Goal: Information Seeking & Learning: Learn about a topic

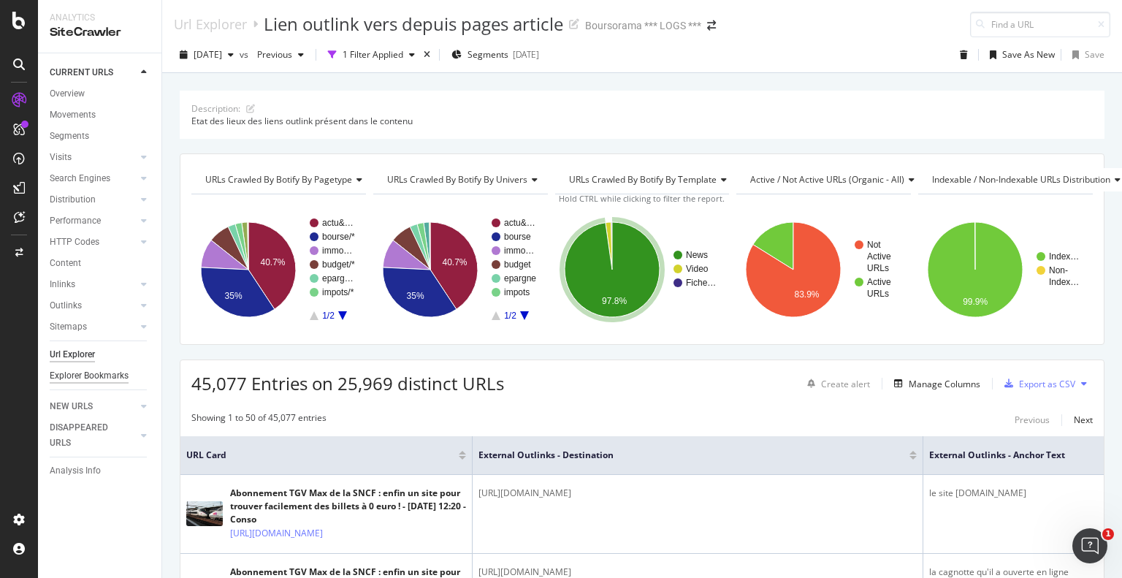
click at [106, 378] on div "Explorer Bookmarks" at bounding box center [89, 375] width 79 height 15
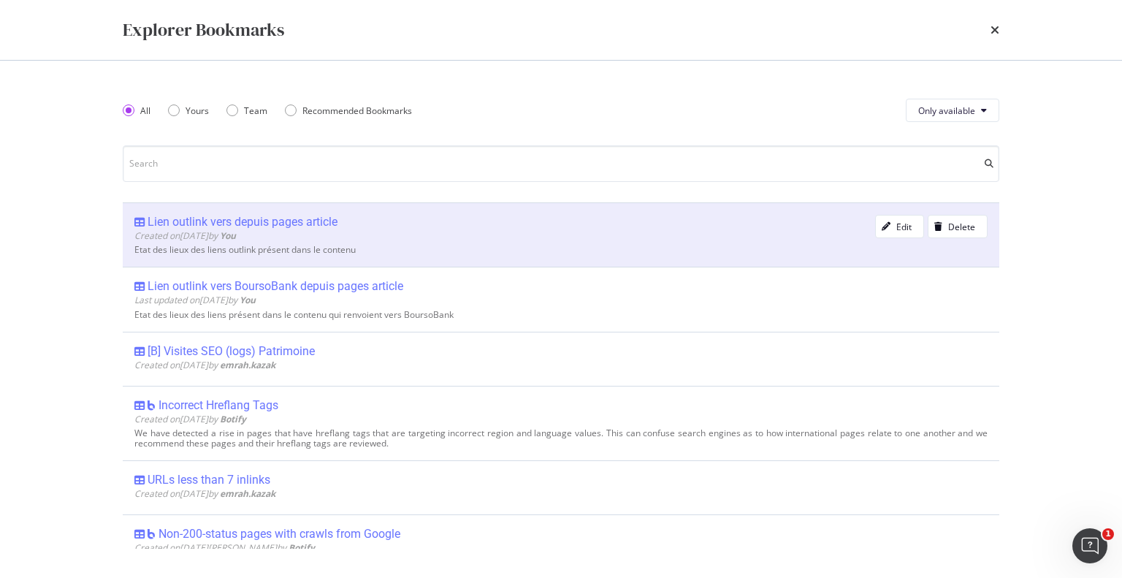
click at [369, 239] on div "Created on [DATE] by You" at bounding box center [504, 235] width 741 height 12
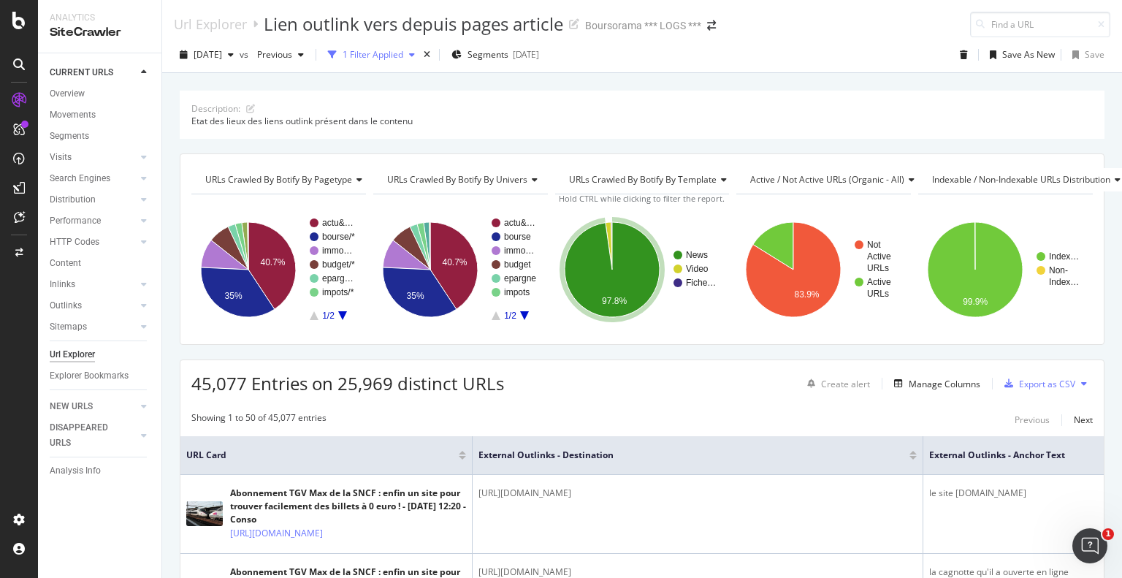
click at [398, 55] on div "1 Filter Applied" at bounding box center [373, 54] width 61 height 12
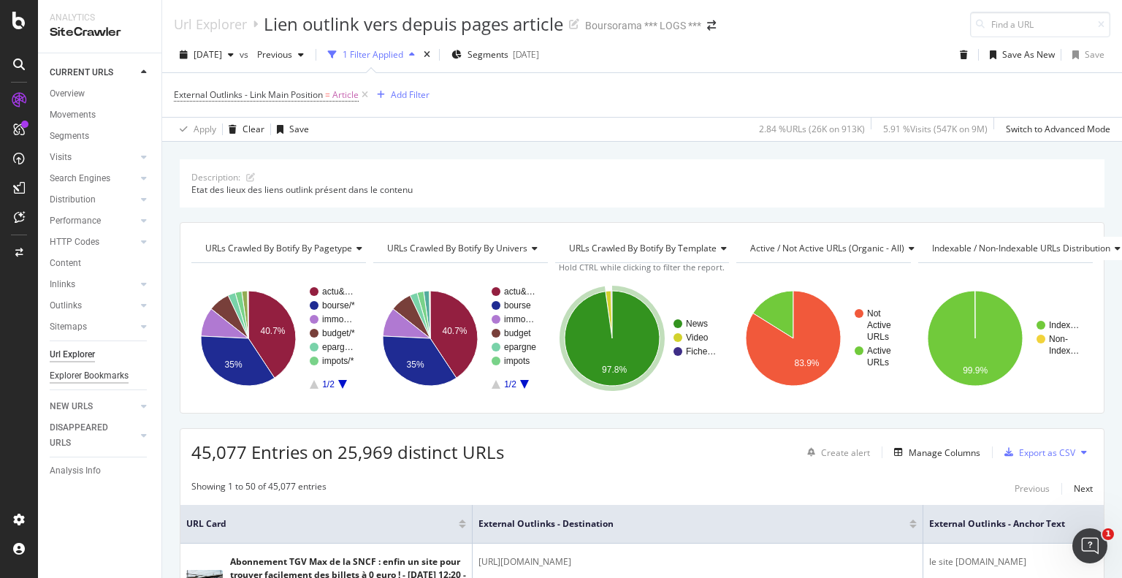
click at [99, 376] on div "Explorer Bookmarks" at bounding box center [89, 375] width 79 height 15
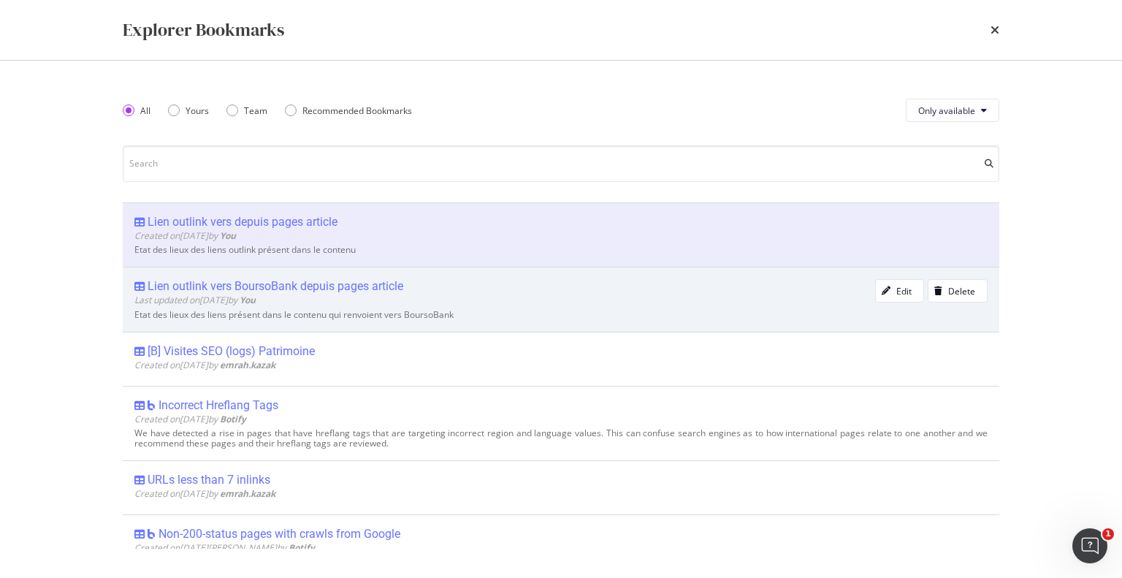
click at [352, 306] on div "Lien outlink vers BoursoBank depuis pages article Last updated on [DATE] by You" at bounding box center [504, 294] width 741 height 30
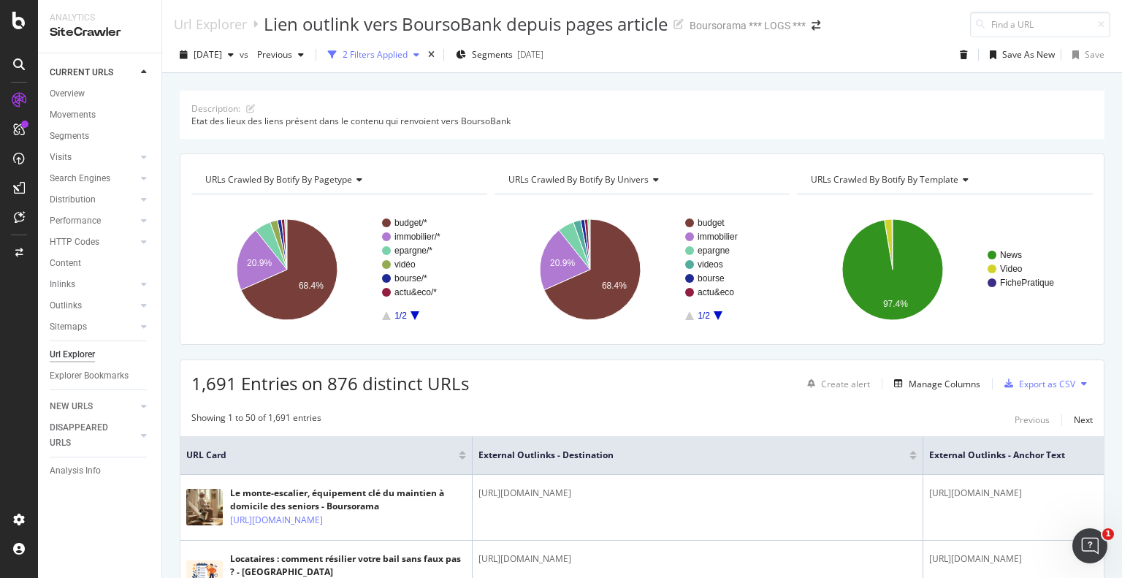
click at [408, 52] on div "2 Filters Applied" at bounding box center [375, 54] width 65 height 12
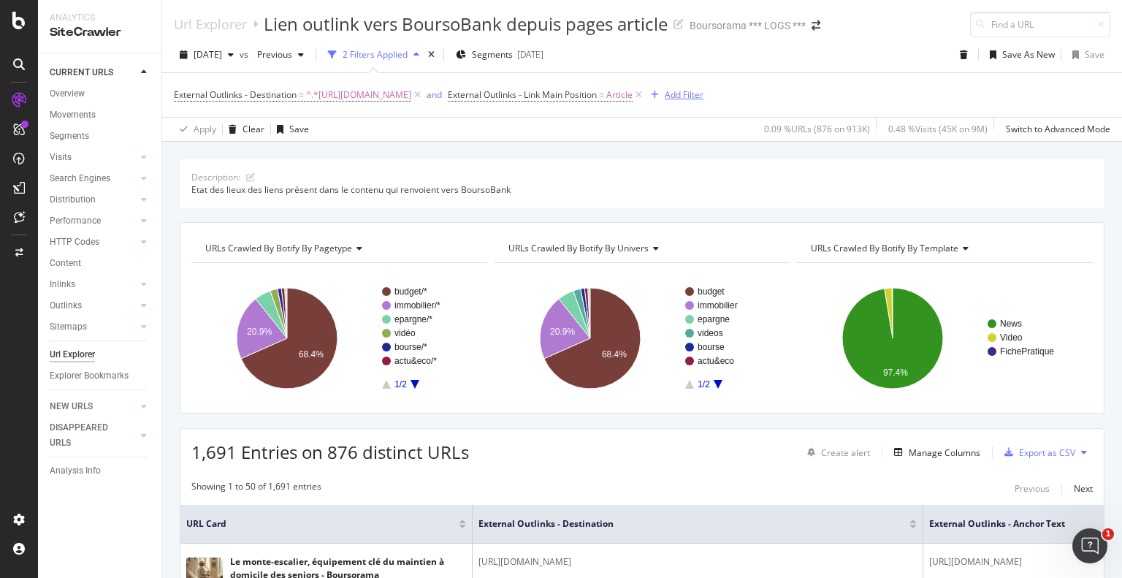
click at [665, 95] on div "button" at bounding box center [655, 95] width 20 height 9
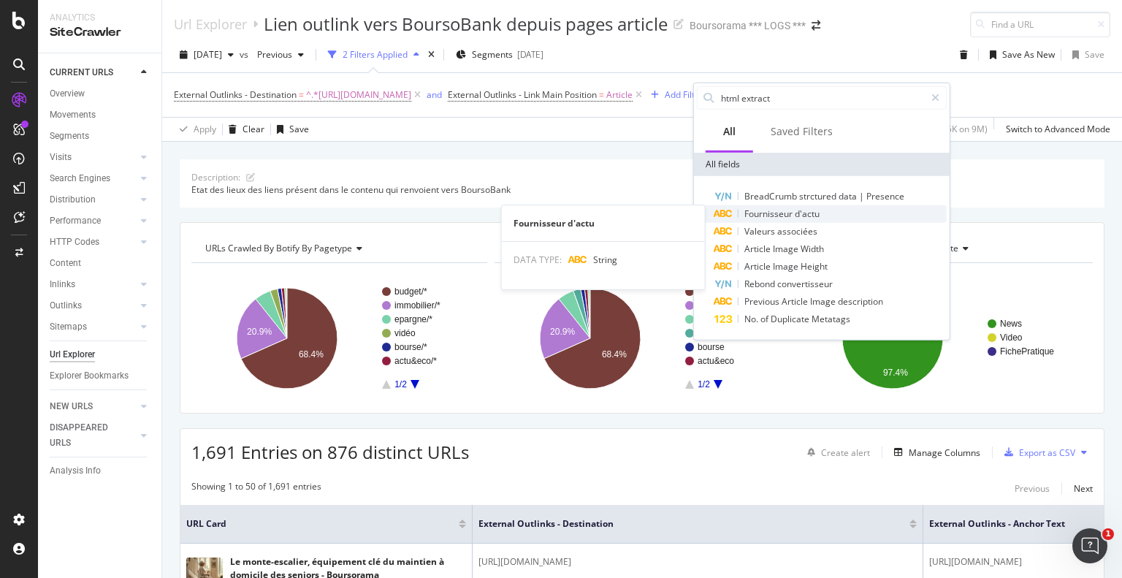
type input "html extract"
click at [786, 213] on span "Fournisseur" at bounding box center [769, 213] width 50 height 12
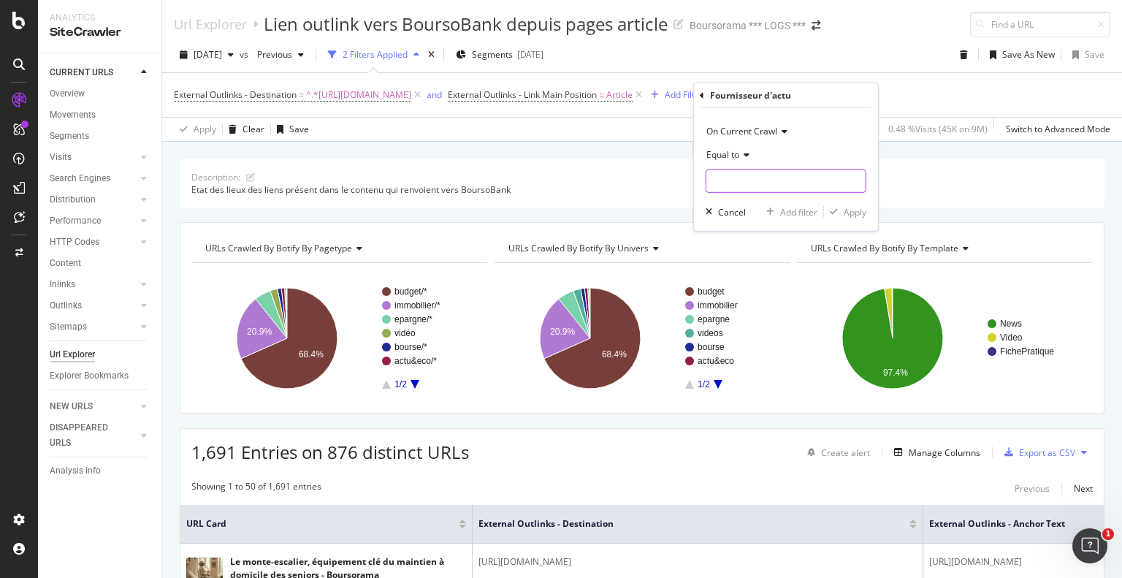
click at [754, 176] on input "text" at bounding box center [785, 180] width 159 height 23
click at [776, 164] on div "Equal to" at bounding box center [785, 154] width 161 height 23
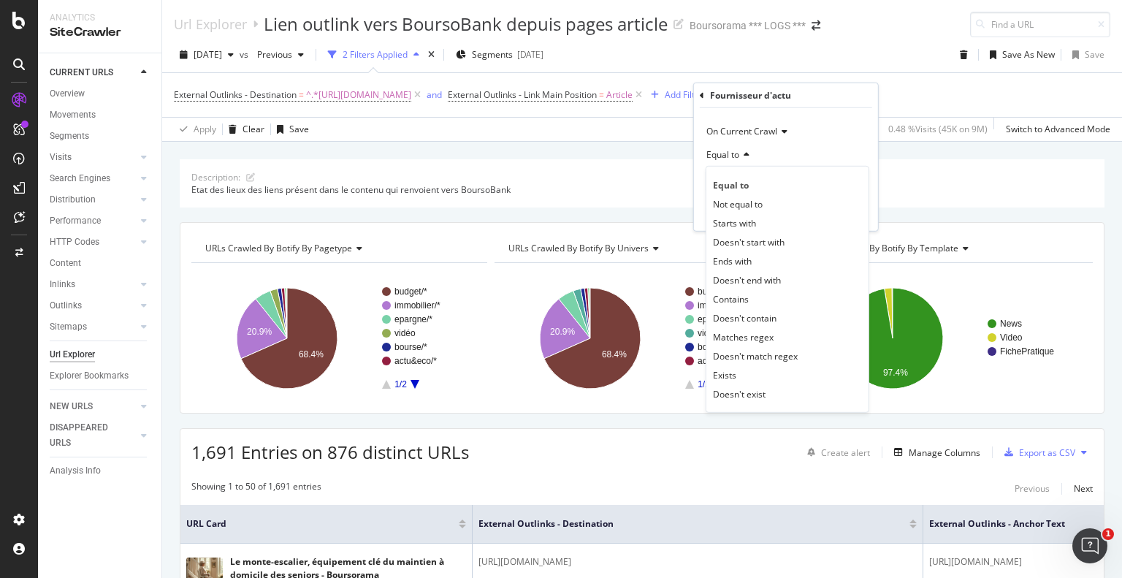
click at [797, 156] on div "Equal to" at bounding box center [785, 154] width 161 height 23
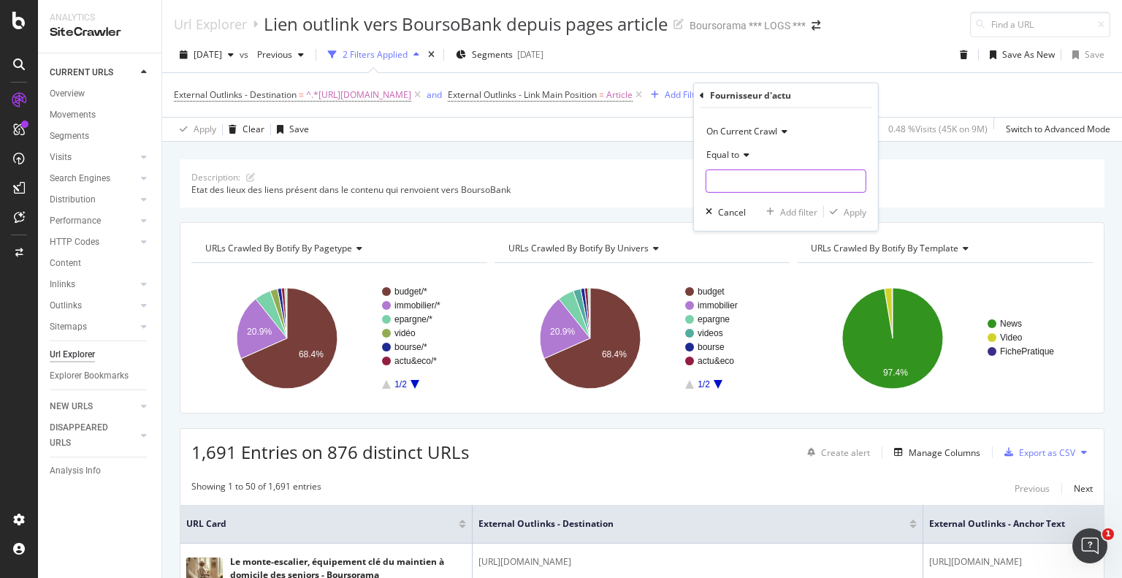
click at [773, 178] on input "text" at bounding box center [785, 180] width 159 height 23
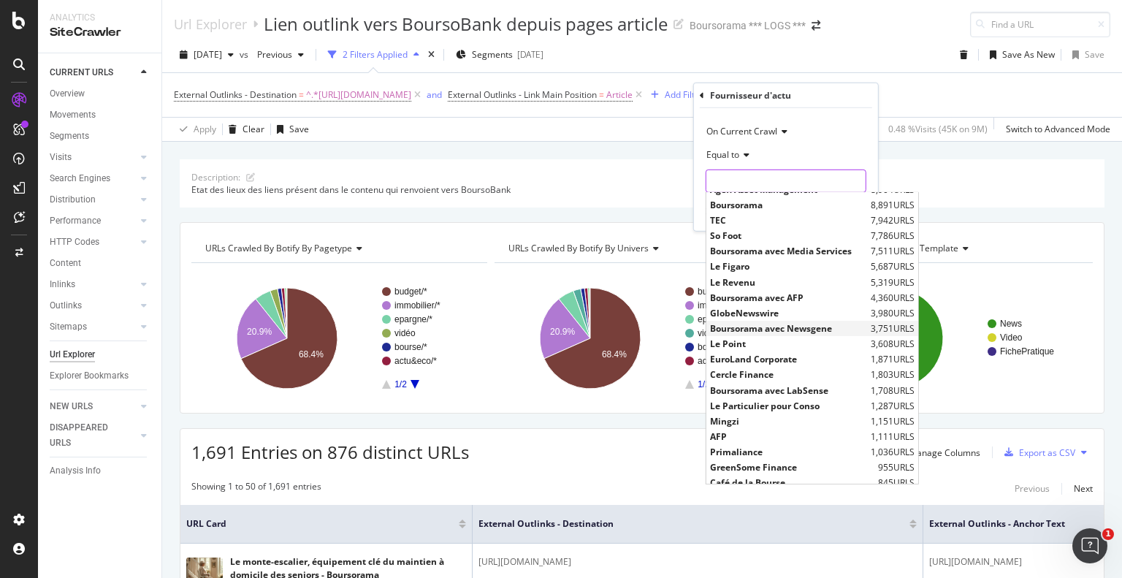
scroll to position [146, 0]
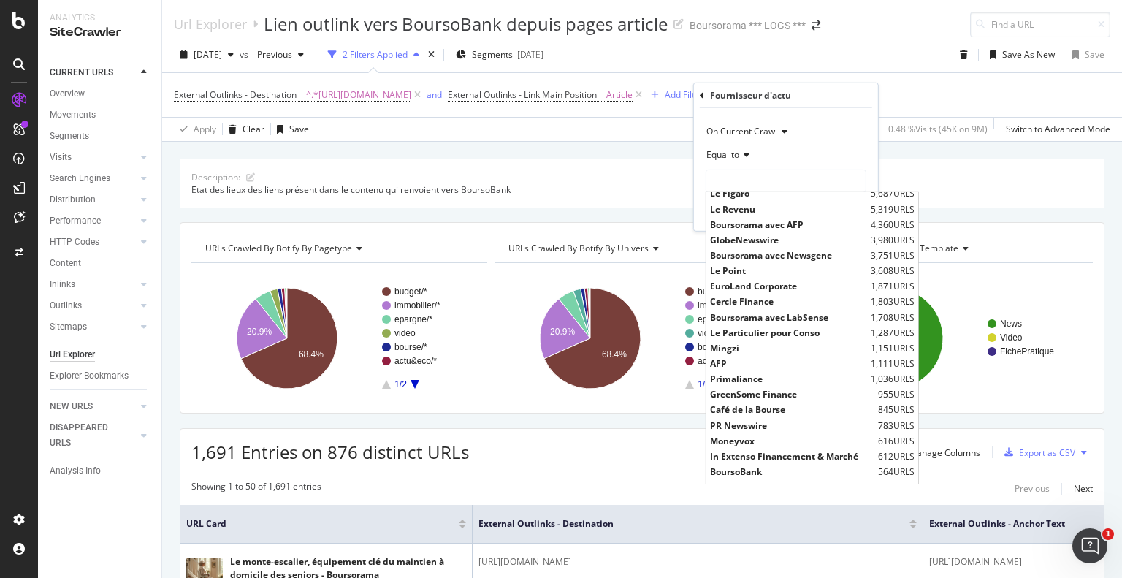
click at [649, 126] on div "Apply Clear Save 0.09 % URLs ( 876 on 913K ) 0.48 % Visits ( 45K on 9M ) Switch…" at bounding box center [642, 129] width 960 height 24
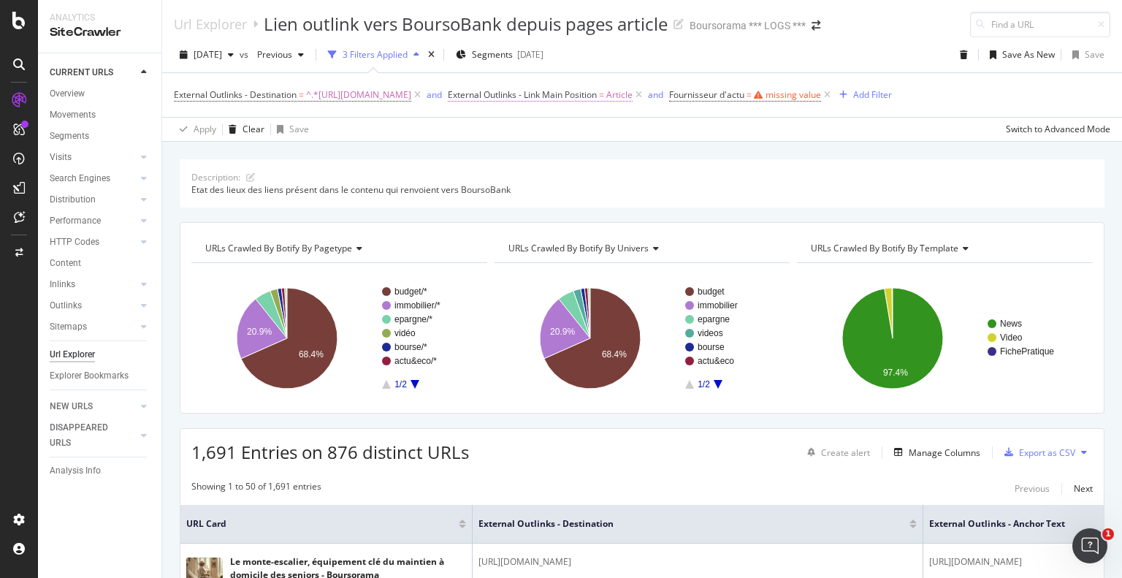
drag, startPoint x: 880, startPoint y: 90, endPoint x: 669, endPoint y: 104, distance: 211.5
click at [833, 90] on icon at bounding box center [827, 95] width 12 height 15
click at [645, 95] on icon at bounding box center [638, 95] width 12 height 15
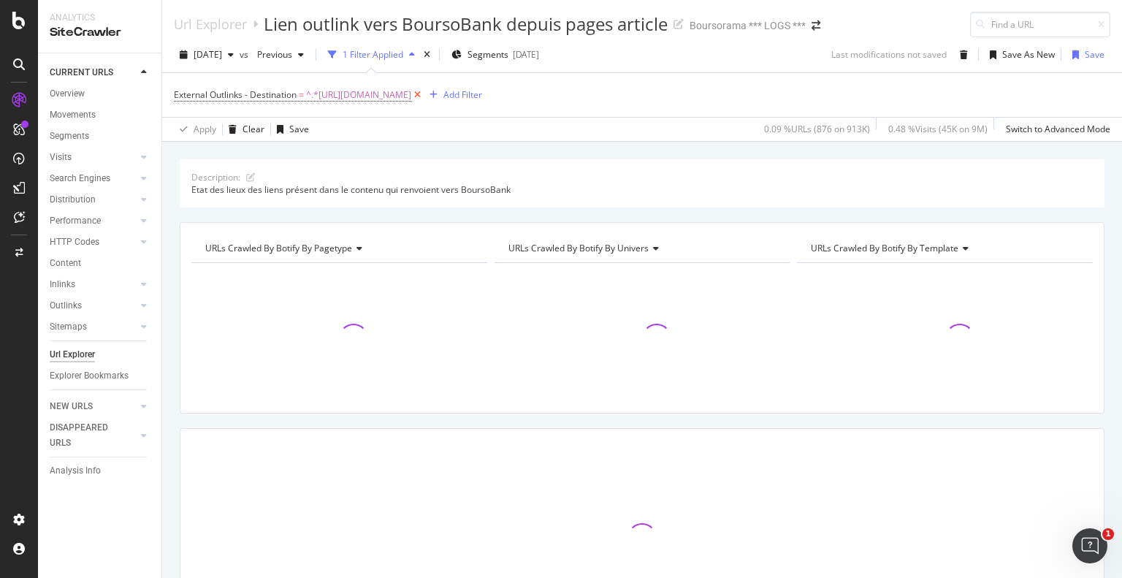
click at [424, 93] on icon at bounding box center [417, 95] width 12 height 15
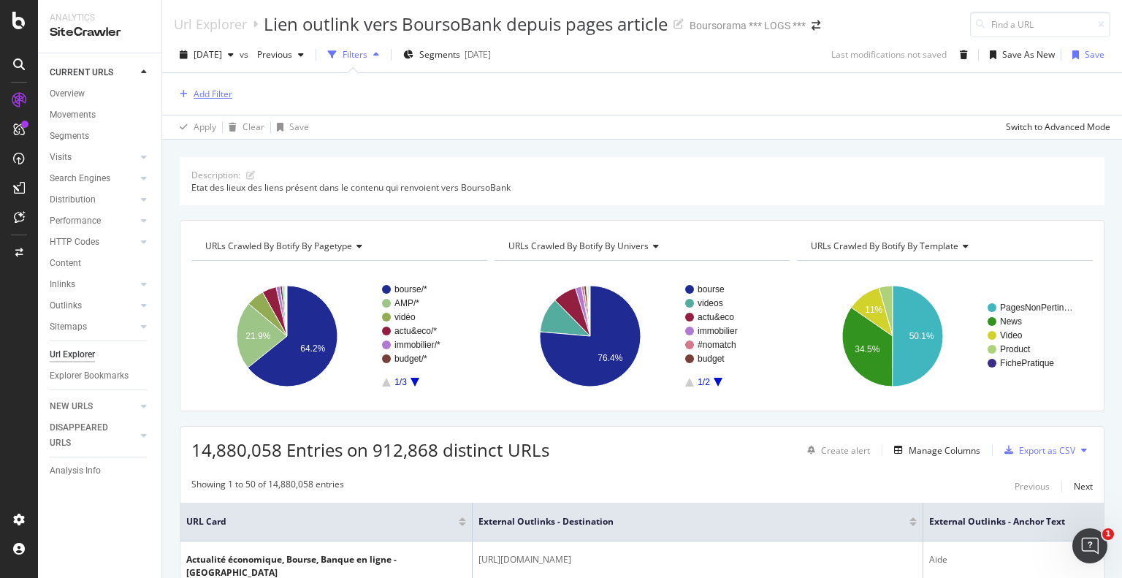
click at [183, 91] on icon "button" at bounding box center [184, 94] width 8 height 9
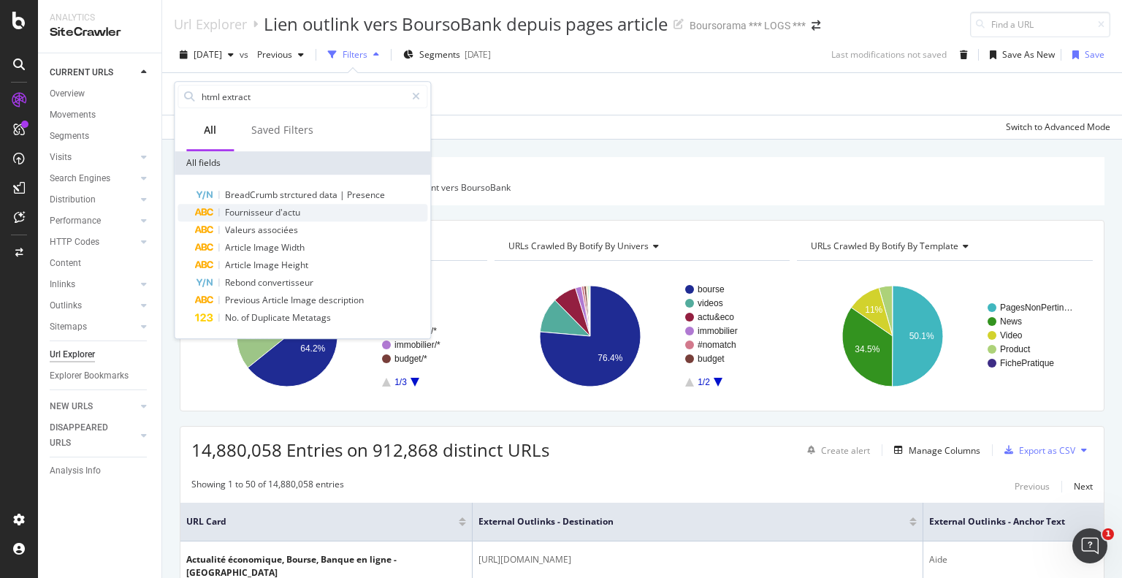
click at [294, 210] on span "d'actu" at bounding box center [287, 212] width 25 height 12
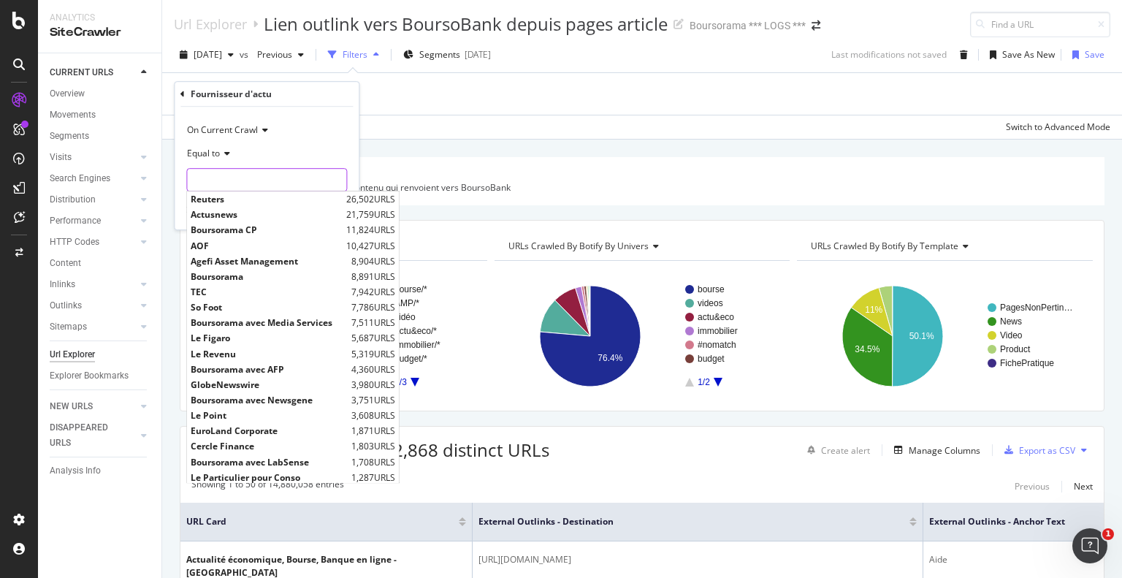
click at [280, 180] on input "text" at bounding box center [266, 179] width 159 height 23
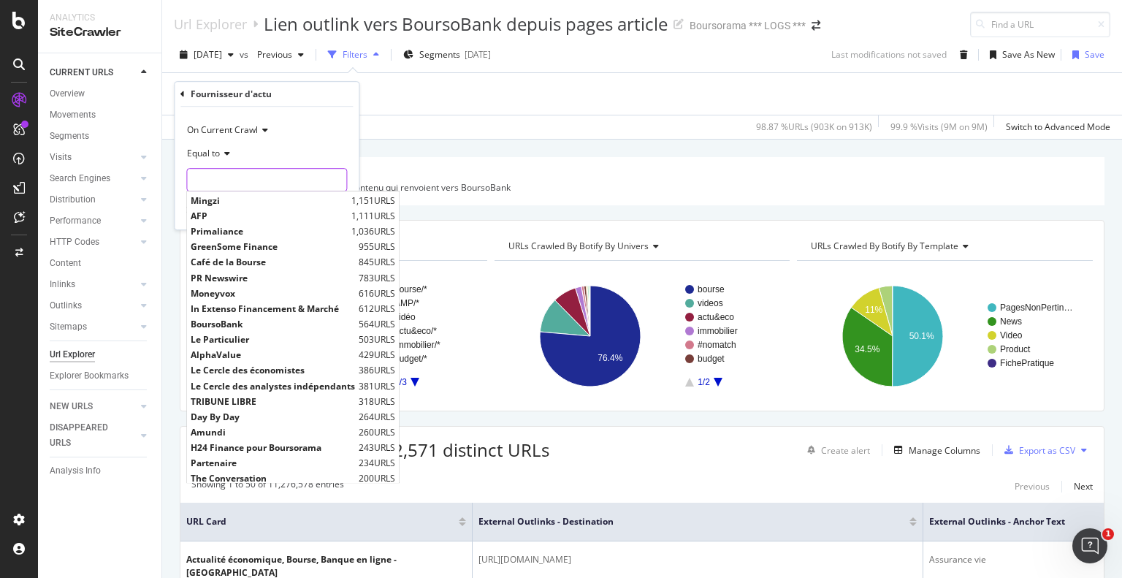
scroll to position [219, 0]
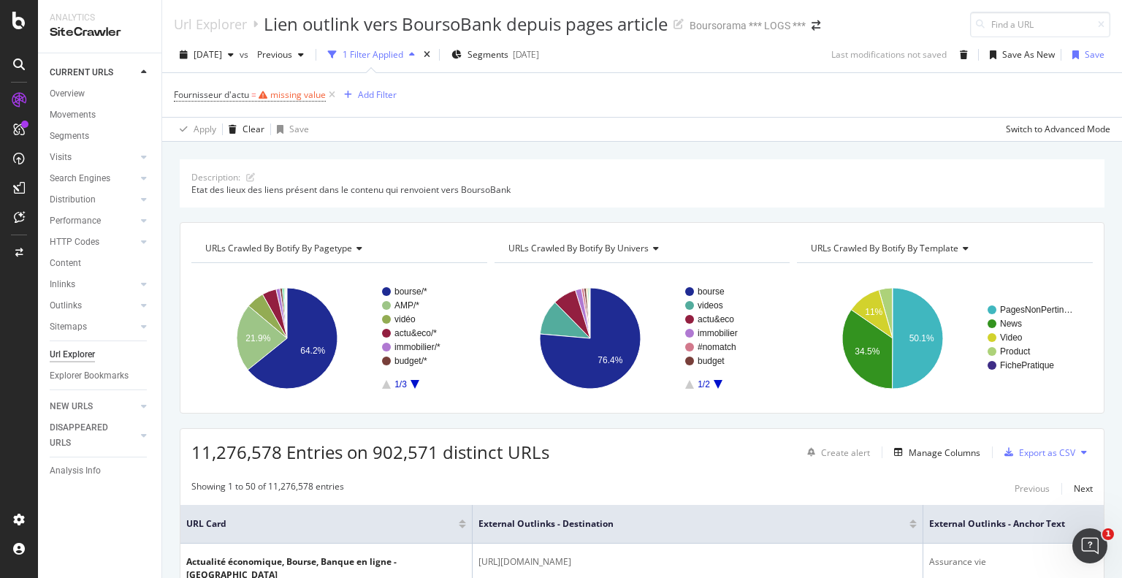
click at [444, 122] on div "Apply Clear Save Switch to Advanced Mode" at bounding box center [642, 129] width 960 height 24
click at [307, 96] on div "missing value" at bounding box center [298, 94] width 56 height 12
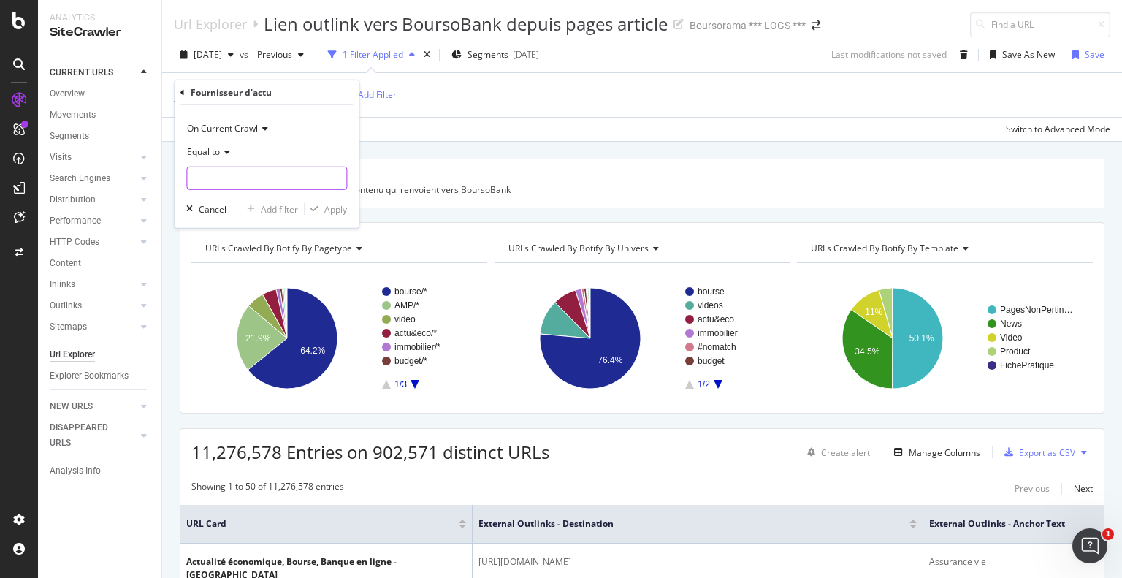
click at [278, 170] on input "text" at bounding box center [266, 178] width 159 height 23
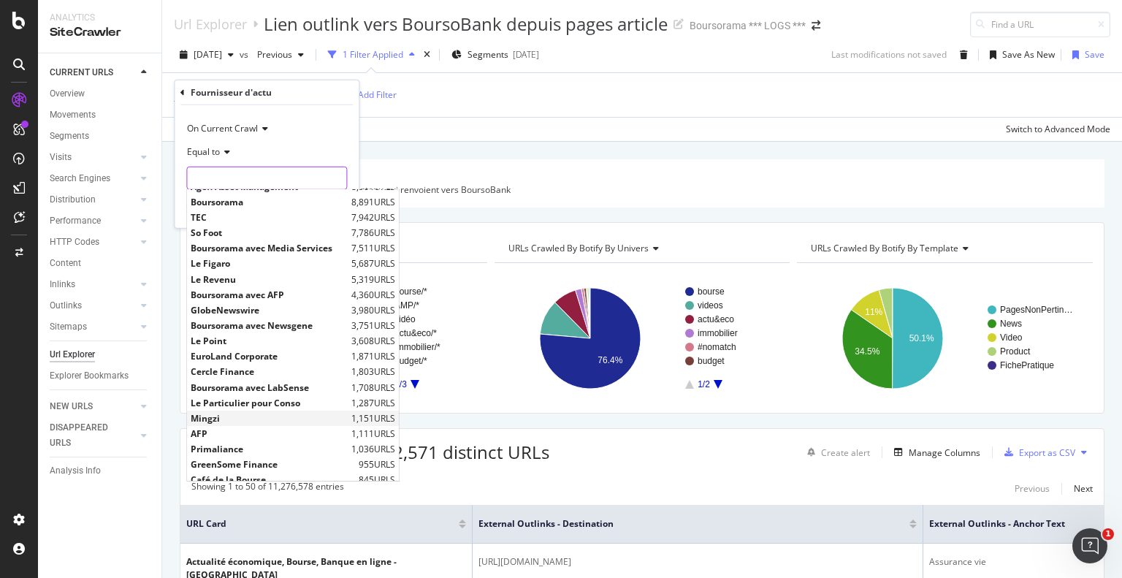
scroll to position [0, 0]
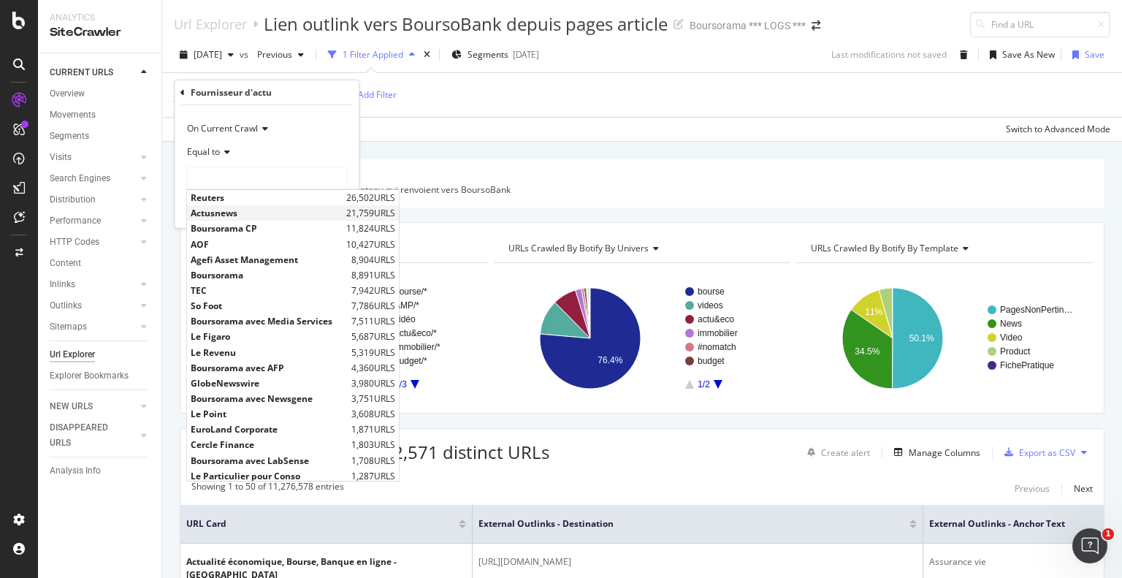
click at [247, 207] on span "Actusnews" at bounding box center [267, 213] width 152 height 12
type input "Actusnews"
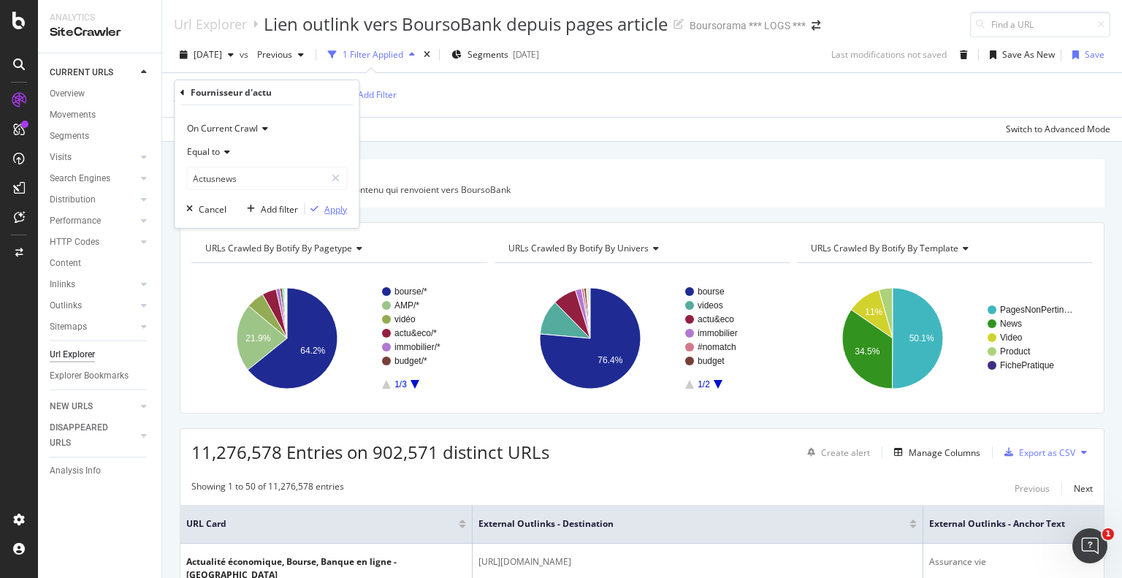
drag, startPoint x: 319, startPoint y: 209, endPoint x: 570, endPoint y: 145, distance: 258.4
click at [319, 209] on div "button" at bounding box center [315, 208] width 20 height 9
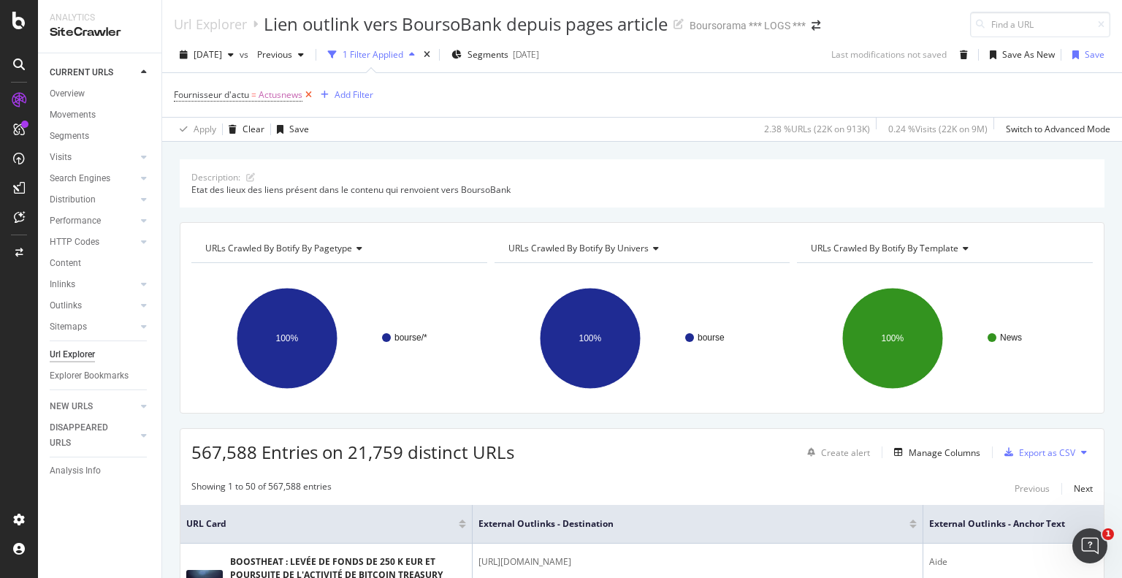
click at [309, 96] on icon at bounding box center [308, 95] width 12 height 15
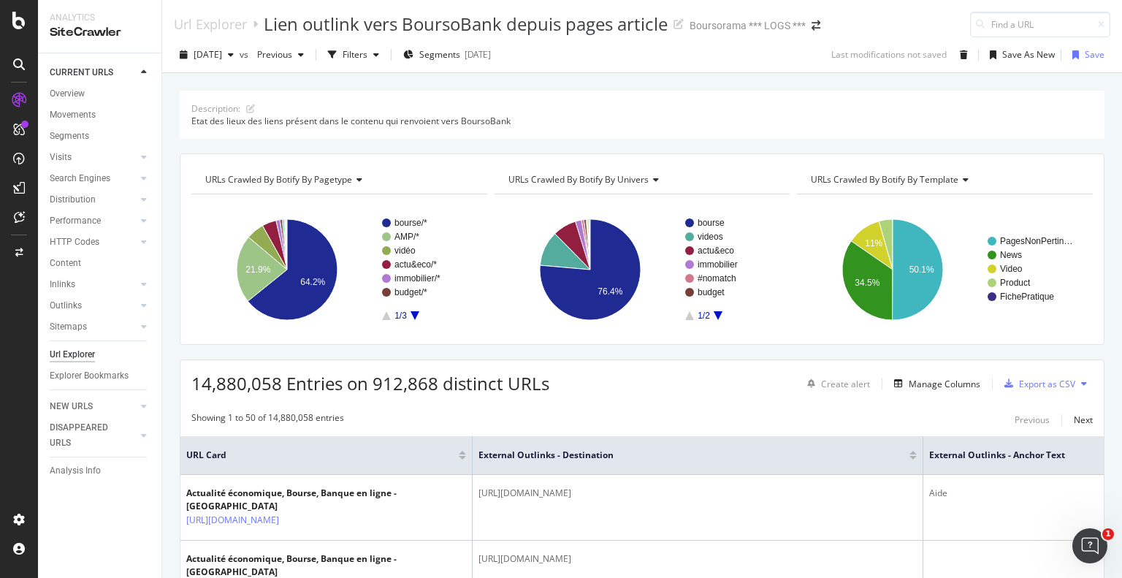
click at [157, 510] on div "CURRENT URLS Overview Movements Segments Visits Analysis Search Engines Top Cha…" at bounding box center [99, 315] width 123 height 524
click at [699, 79] on div "Description: Etat des lieux des liens présent dans le contenu qui renvoient ver…" at bounding box center [642, 90] width 960 height 35
